Goal: Task Accomplishment & Management: Use online tool/utility

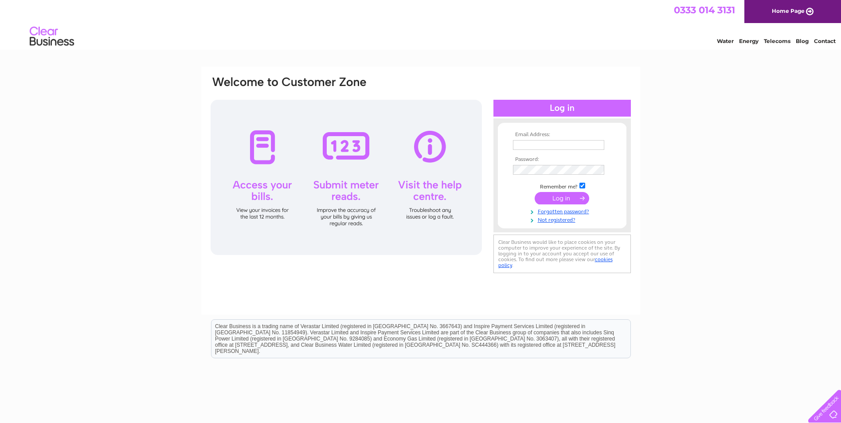
type input "[EMAIL_ADDRESS][DOMAIN_NAME]"
click at [563, 197] on input "submit" at bounding box center [562, 198] width 55 height 12
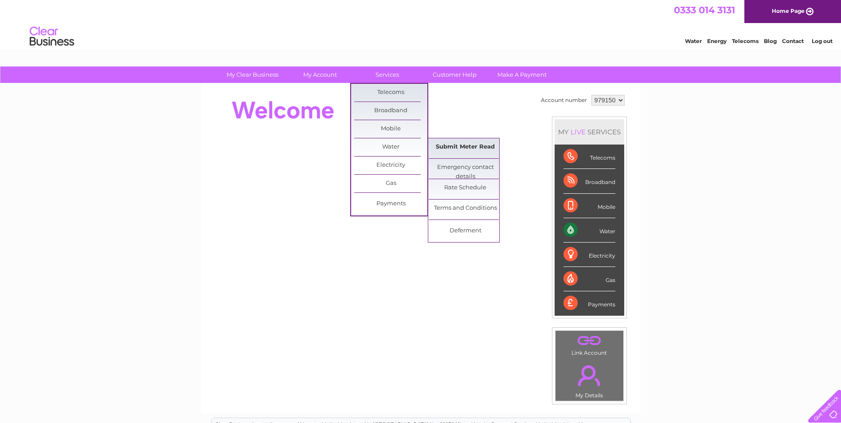
click at [461, 149] on link "Submit Meter Read" at bounding box center [465, 147] width 73 height 18
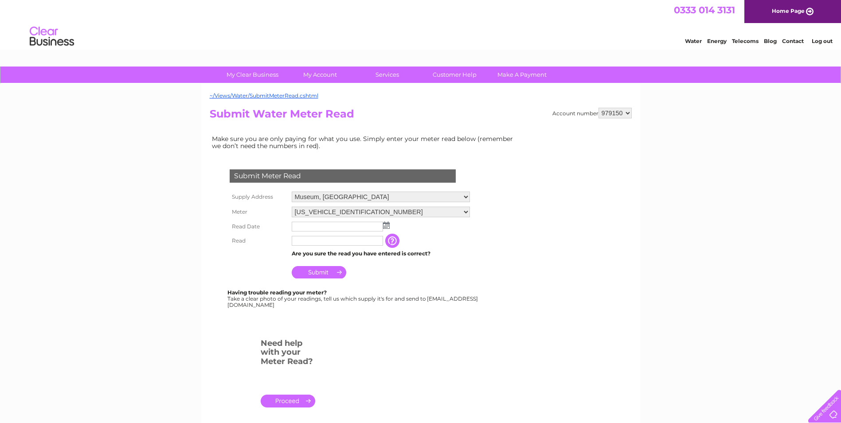
click at [469, 199] on select "Museum, West Hendersons Wynd, Dundee, DD1 5BT Discovery Point, Discovery Quay, …" at bounding box center [381, 197] width 178 height 11
select select "424337"
click at [292, 192] on select "Museum, West Hendersons Wynd, Dundee, DD1 5BT Discovery Point, Discovery Quay, …" at bounding box center [381, 198] width 178 height 12
click at [386, 228] on img at bounding box center [386, 225] width 7 height 7
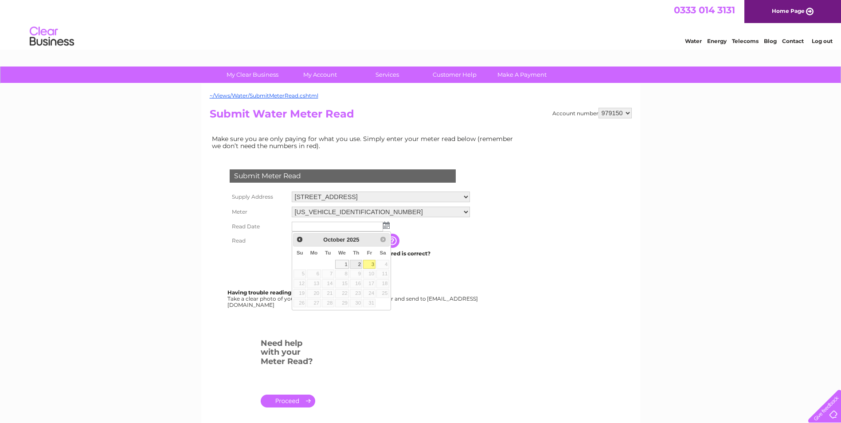
click at [360, 263] on link "2" at bounding box center [356, 264] width 12 height 9
type input "2025/10/02"
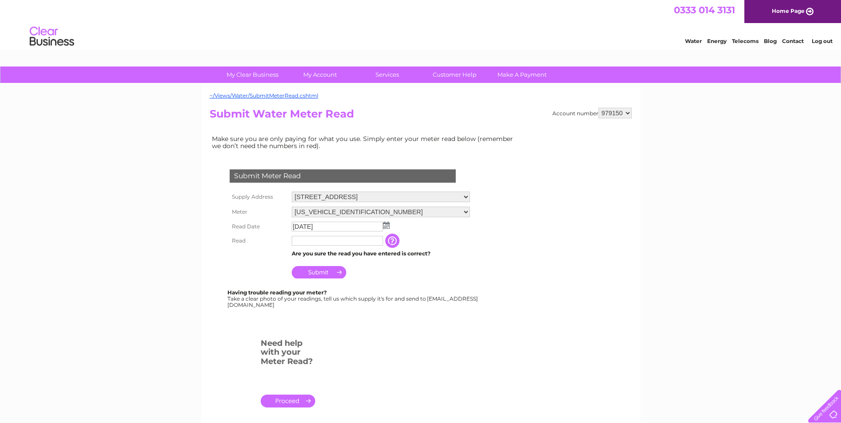
click at [316, 240] on input "text" at bounding box center [337, 241] width 91 height 10
type input "07215"
click at [323, 275] on input "Submit" at bounding box center [319, 272] width 55 height 12
